Goal: Transaction & Acquisition: Purchase product/service

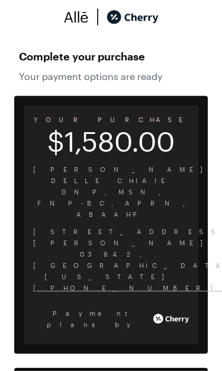
scroll to position [40, 0]
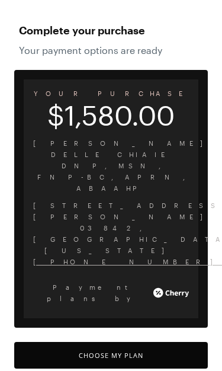
click at [156, 342] on button "Choose My Plan" at bounding box center [111, 355] width 194 height 27
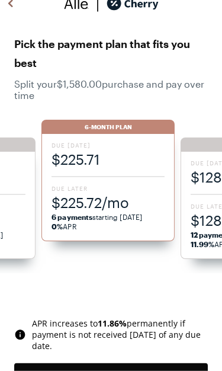
scroll to position [32, 0]
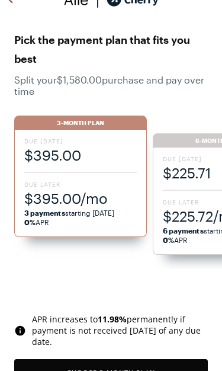
click at [188, 216] on span "$225.72/mo" at bounding box center [219, 216] width 113 height 20
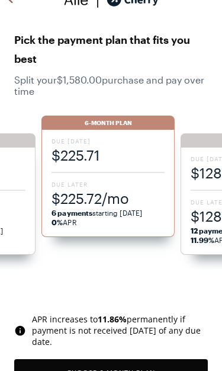
click at [140, 203] on span "$225.72/mo" at bounding box center [108, 198] width 113 height 20
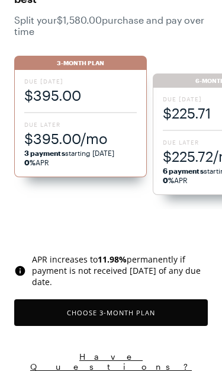
click at [188, 173] on strong "6 payments" at bounding box center [183, 170] width 41 height 8
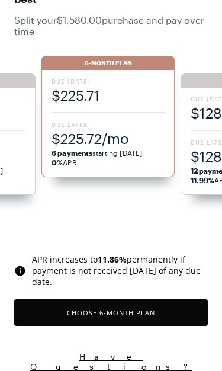
click at [157, 323] on button "Choose 6 -Month Plan" at bounding box center [111, 312] width 194 height 27
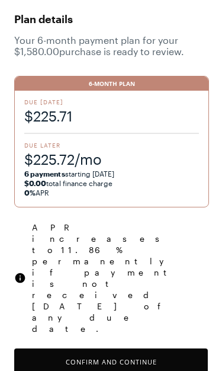
click at [166, 348] on button "Confirm and Continue" at bounding box center [111, 361] width 194 height 27
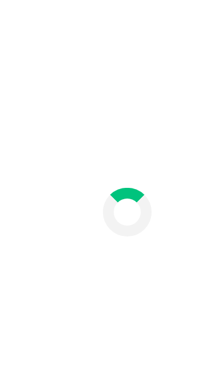
scroll to position [53, 0]
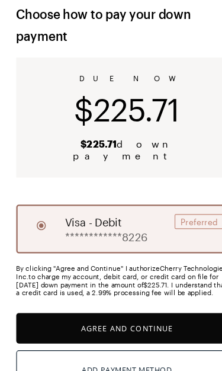
click at [134, 275] on button "Agree and Continue" at bounding box center [111, 287] width 194 height 27
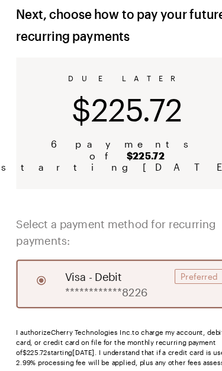
click at [120, 346] on button "Agree and Continue" at bounding box center [111, 358] width 194 height 27
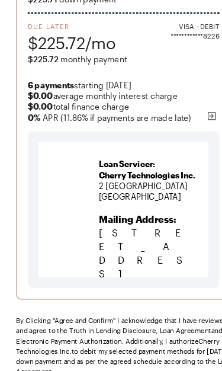
scroll to position [194, 0]
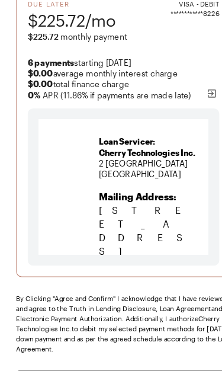
click at [127, 329] on button "Agree and Confirm" at bounding box center [111, 337] width 194 height 27
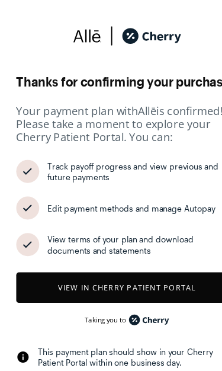
click at [168, 255] on button "View in Cherry patient portal" at bounding box center [111, 251] width 194 height 27
